Goal: Task Accomplishment & Management: Manage account settings

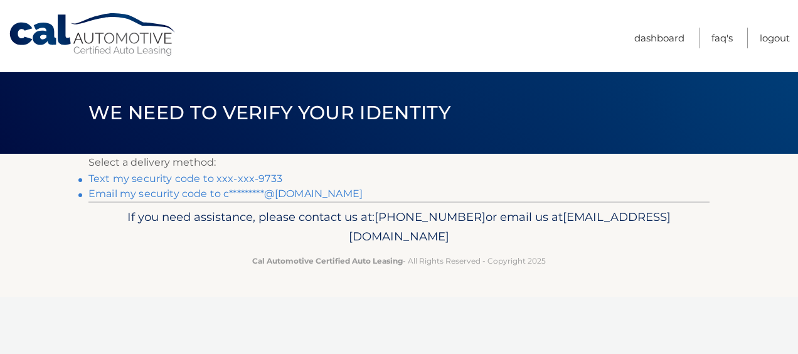
click at [261, 176] on link "Text my security code to xxx-xxx-9733" at bounding box center [185, 178] width 194 height 12
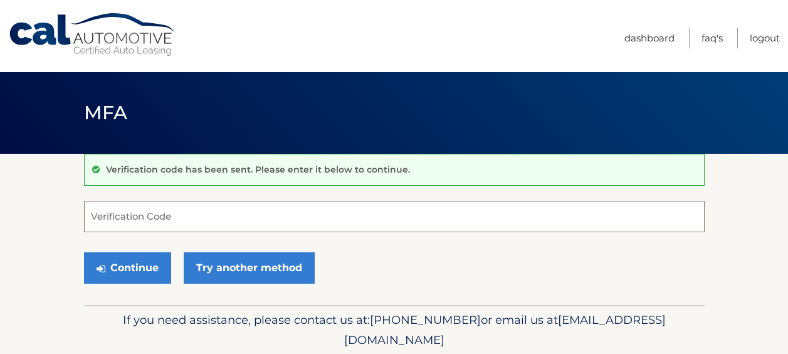
click at [377, 217] on input "Verification Code" at bounding box center [394, 216] width 621 height 31
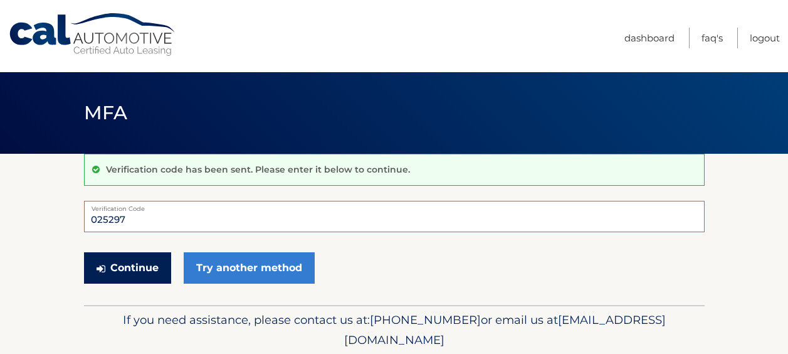
type input "025297"
click at [147, 262] on button "Continue" at bounding box center [127, 267] width 87 height 31
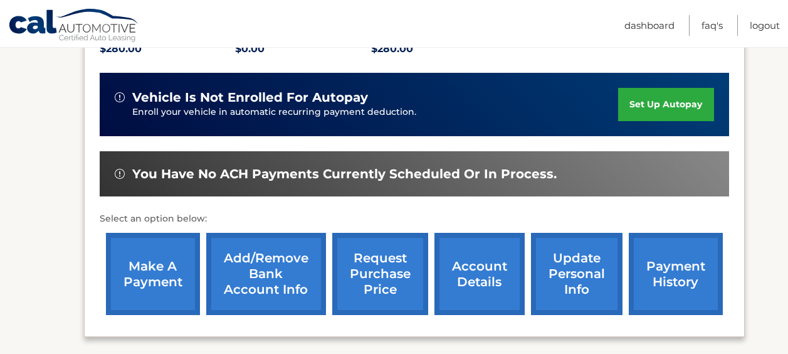
scroll to position [333, 0]
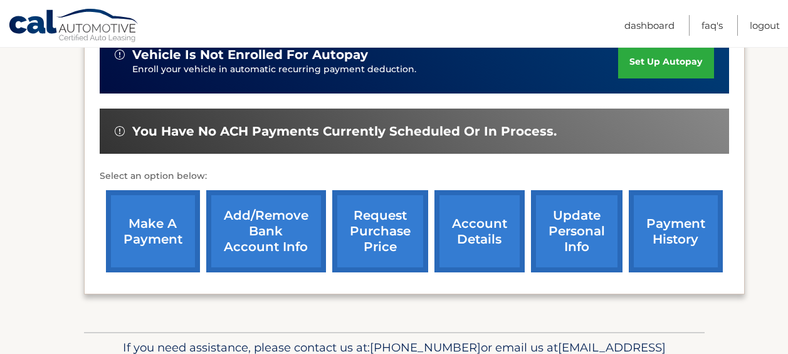
click at [559, 236] on link "update personal info" at bounding box center [577, 231] width 92 height 82
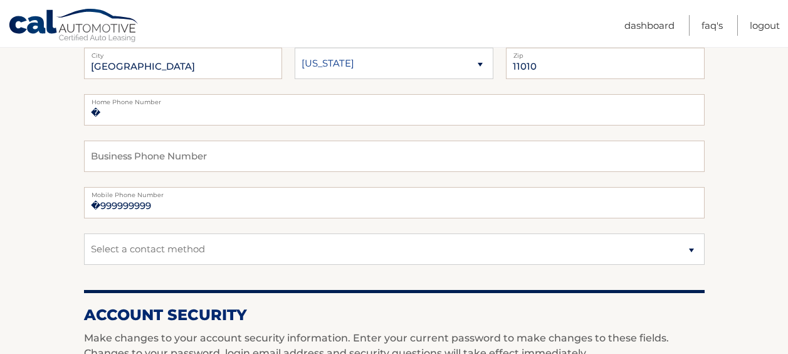
scroll to position [224, 0]
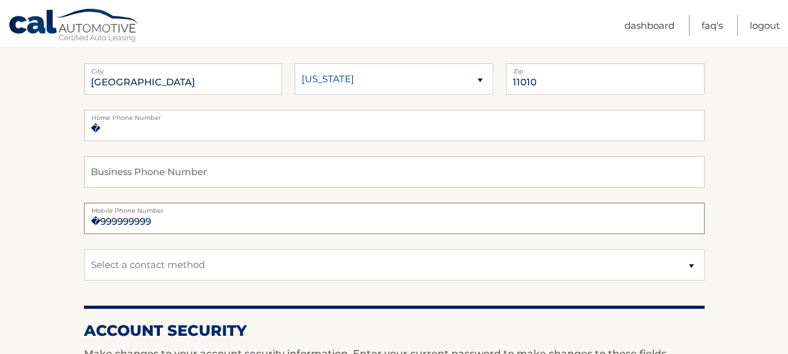
click at [453, 230] on input "�999999999" at bounding box center [394, 218] width 621 height 31
type input "�"
click at [151, 222] on input "516" at bounding box center [394, 218] width 621 height 31
type input "5168519733"
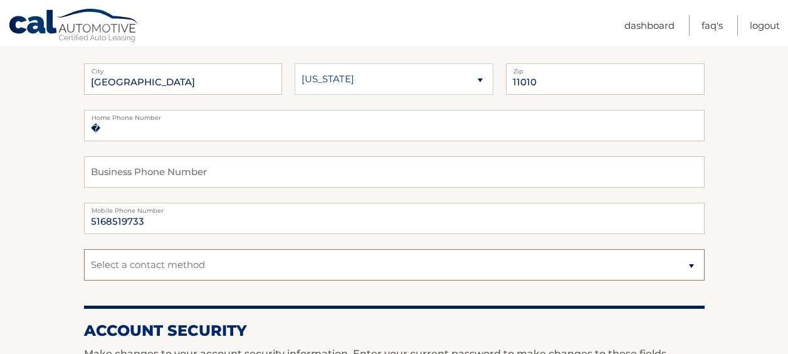
click at [566, 266] on select "Select a contact method Mobile Home" at bounding box center [394, 264] width 621 height 31
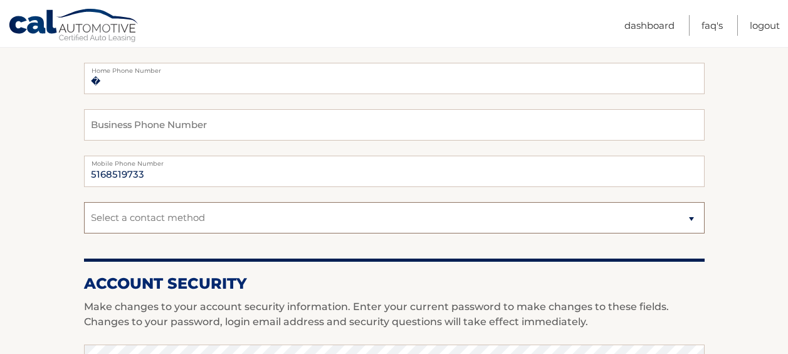
scroll to position [278, 0]
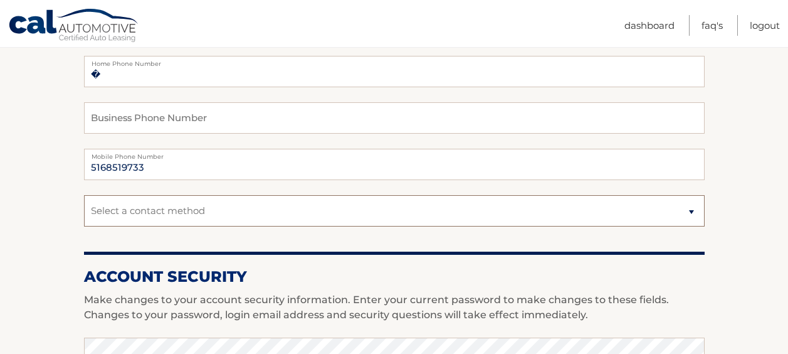
click at [487, 217] on select "Select a contact method Mobile Home" at bounding box center [394, 210] width 621 height 31
click at [746, 150] on section "Account Overview | Edit Profile account information 51 GRANGE ST Street Address…" at bounding box center [394, 331] width 788 height 913
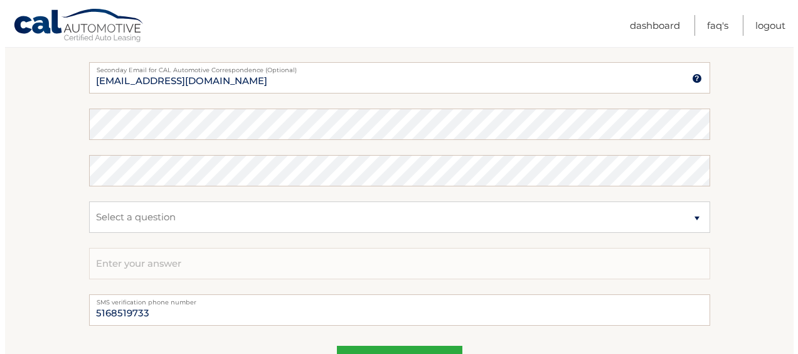
scroll to position [754, 0]
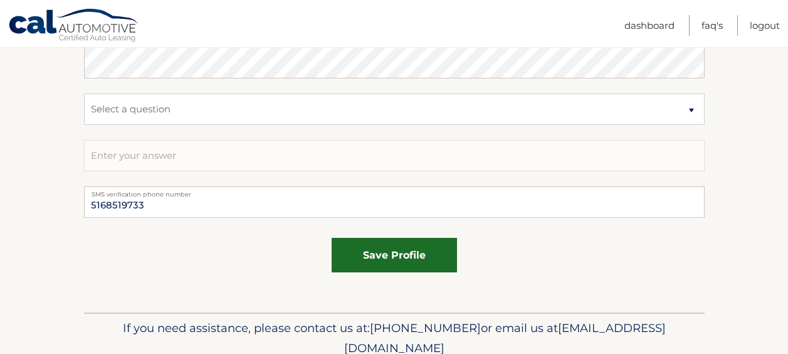
click at [427, 266] on button "save profile" at bounding box center [394, 255] width 125 height 34
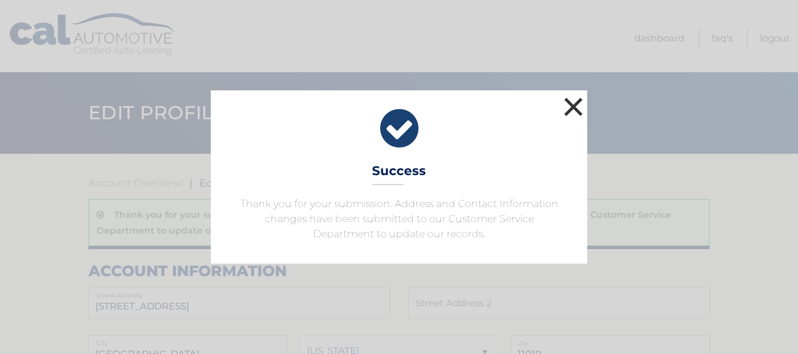
click at [574, 104] on button "×" at bounding box center [573, 106] width 25 height 25
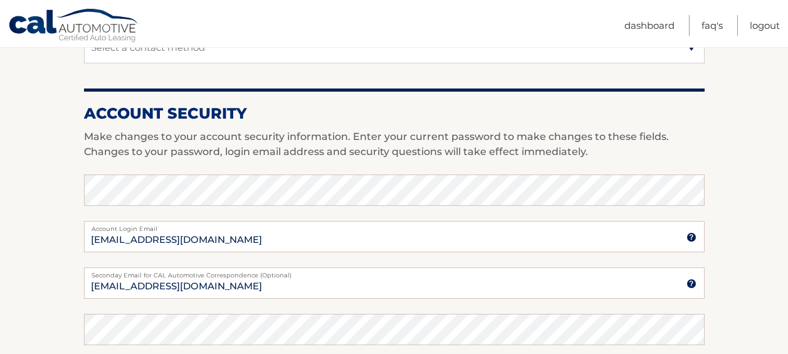
scroll to position [56, 0]
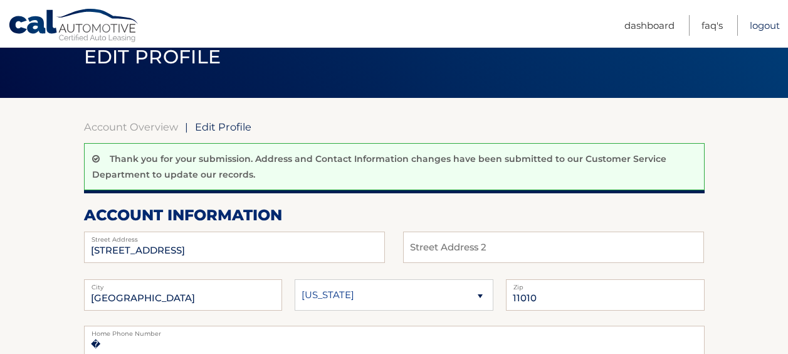
click at [757, 23] on link "Logout" at bounding box center [765, 25] width 30 height 21
